Goal: Find specific page/section: Find specific page/section

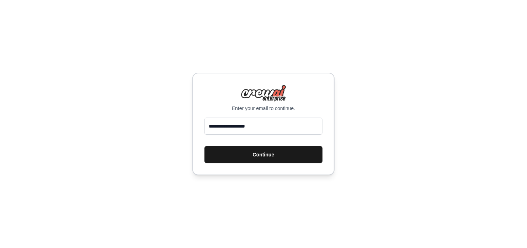
type input "**********"
click at [253, 150] on button "Continue" at bounding box center [264, 154] width 118 height 17
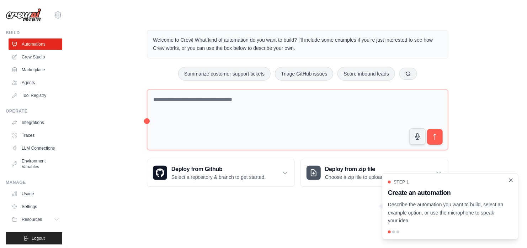
click at [512, 178] on icon "Close walkthrough" at bounding box center [511, 180] width 6 height 6
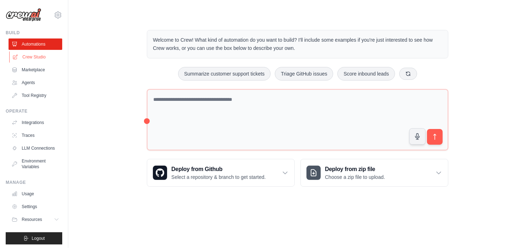
click at [39, 56] on link "Crew Studio" at bounding box center [36, 56] width 54 height 11
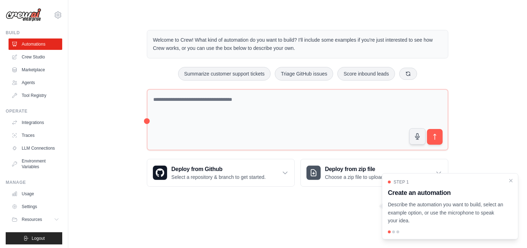
click at [39, 56] on link "Crew Studio" at bounding box center [36, 56] width 54 height 11
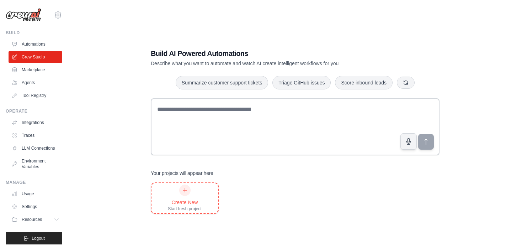
click at [180, 195] on div "Create New Start fresh project" at bounding box center [185, 197] width 34 height 27
